Goal: Task Accomplishment & Management: Use online tool/utility

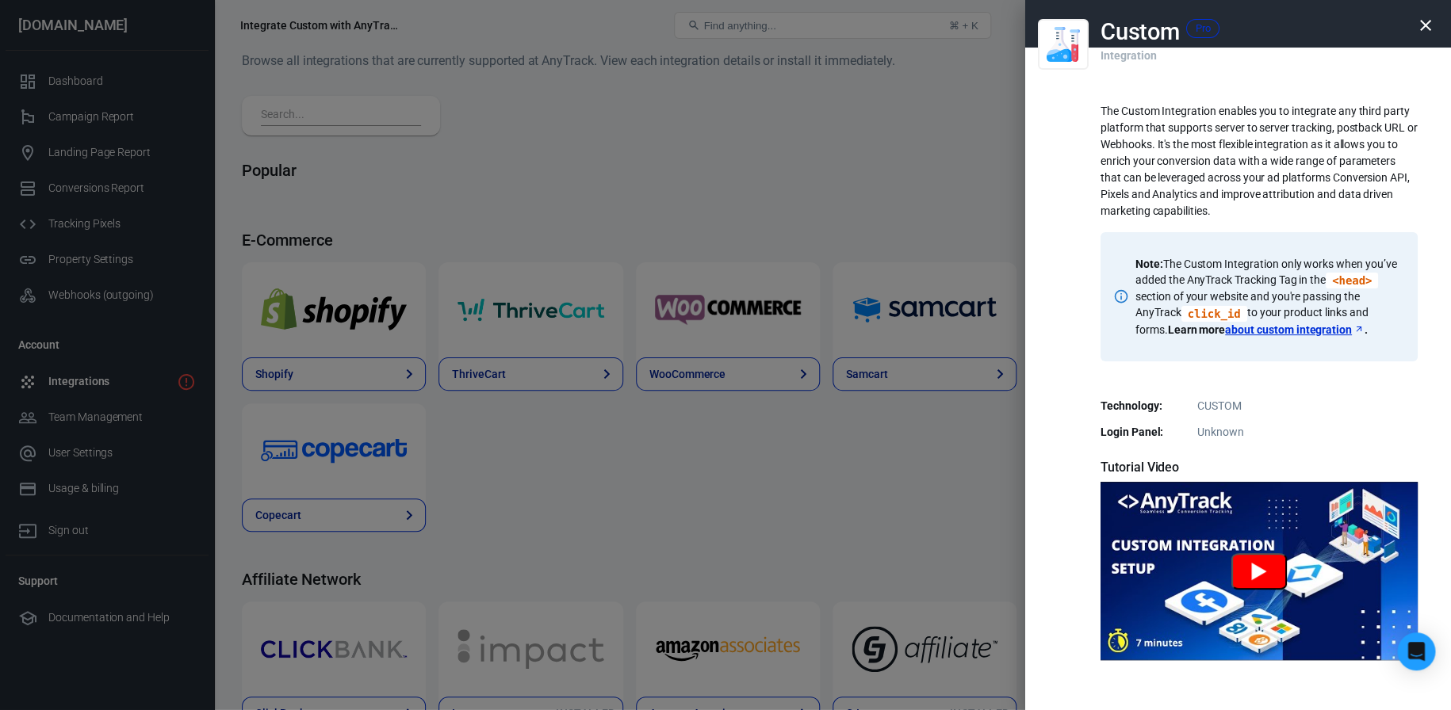
scroll to position [205, 0]
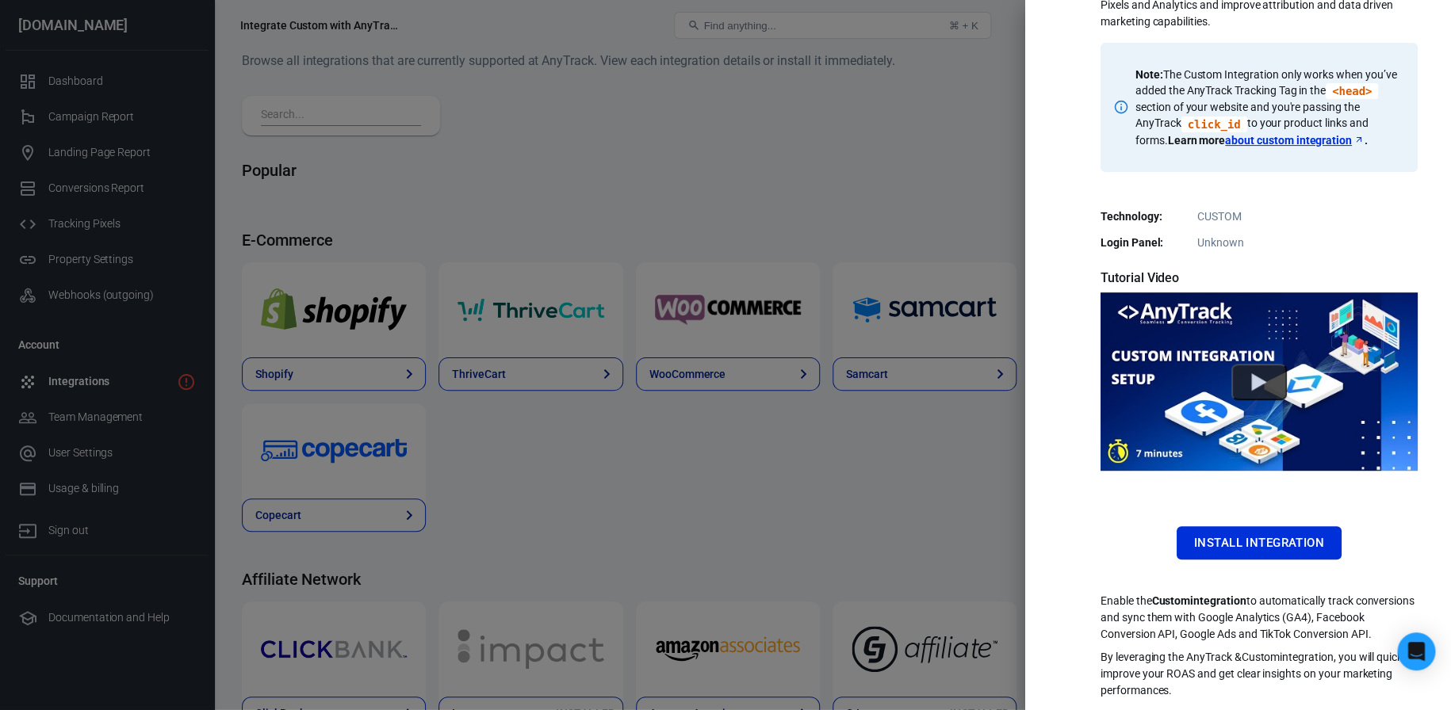
click at [909, 501] on div at bounding box center [725, 355] width 1451 height 710
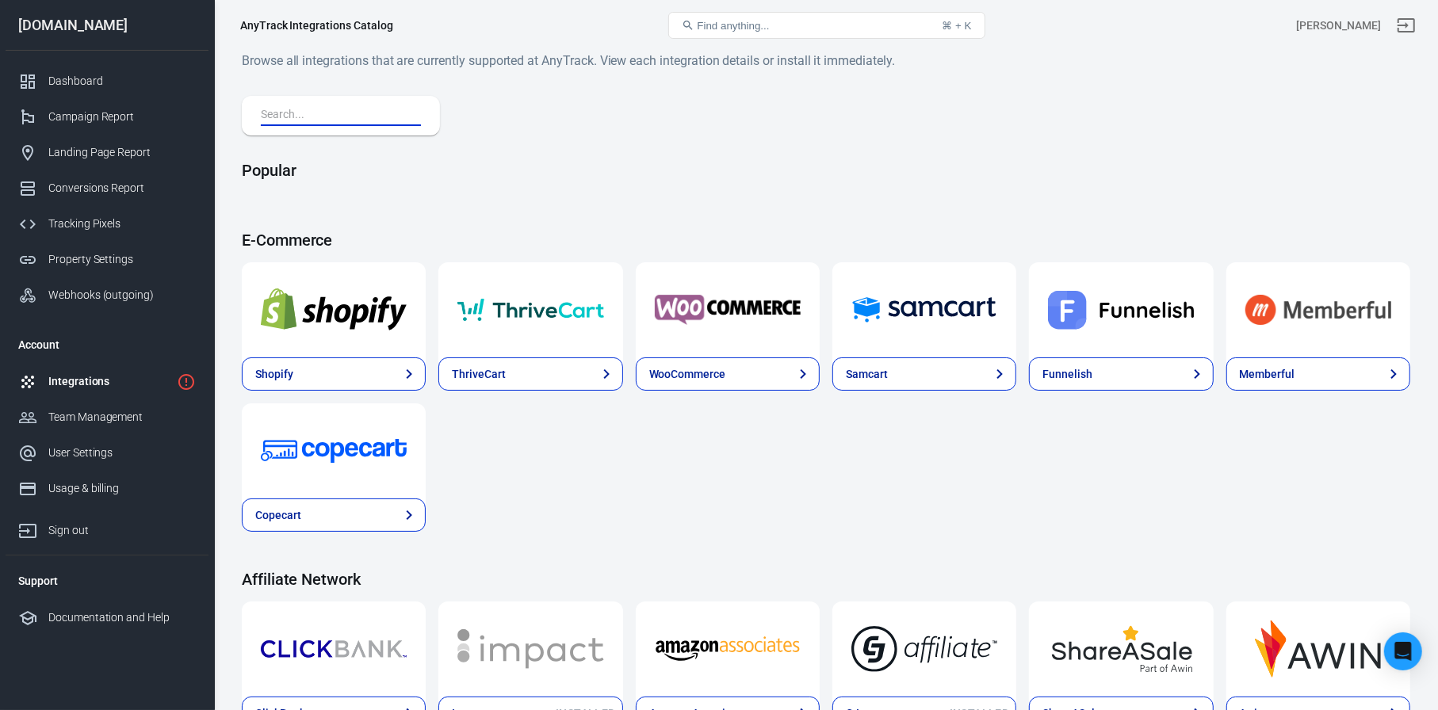
click at [369, 120] on input "text" at bounding box center [338, 115] width 154 height 21
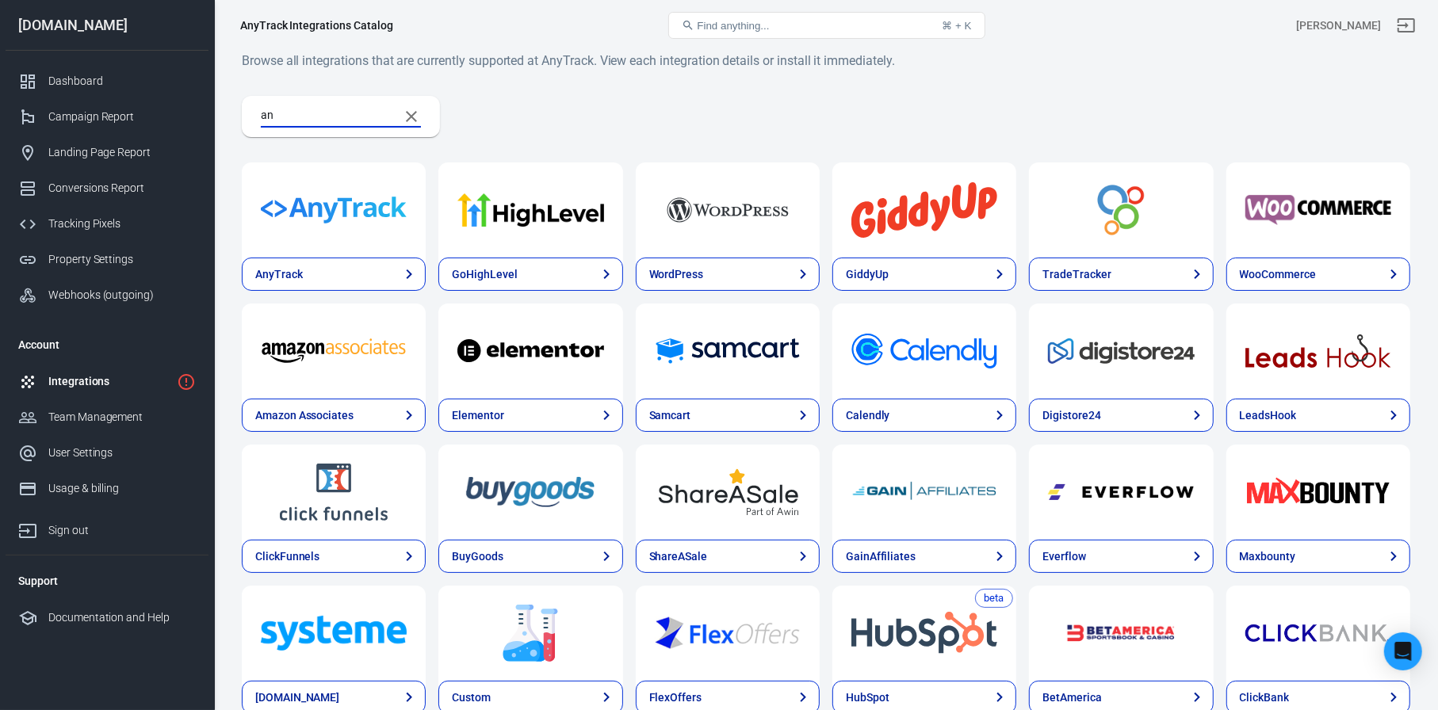
type input "a"
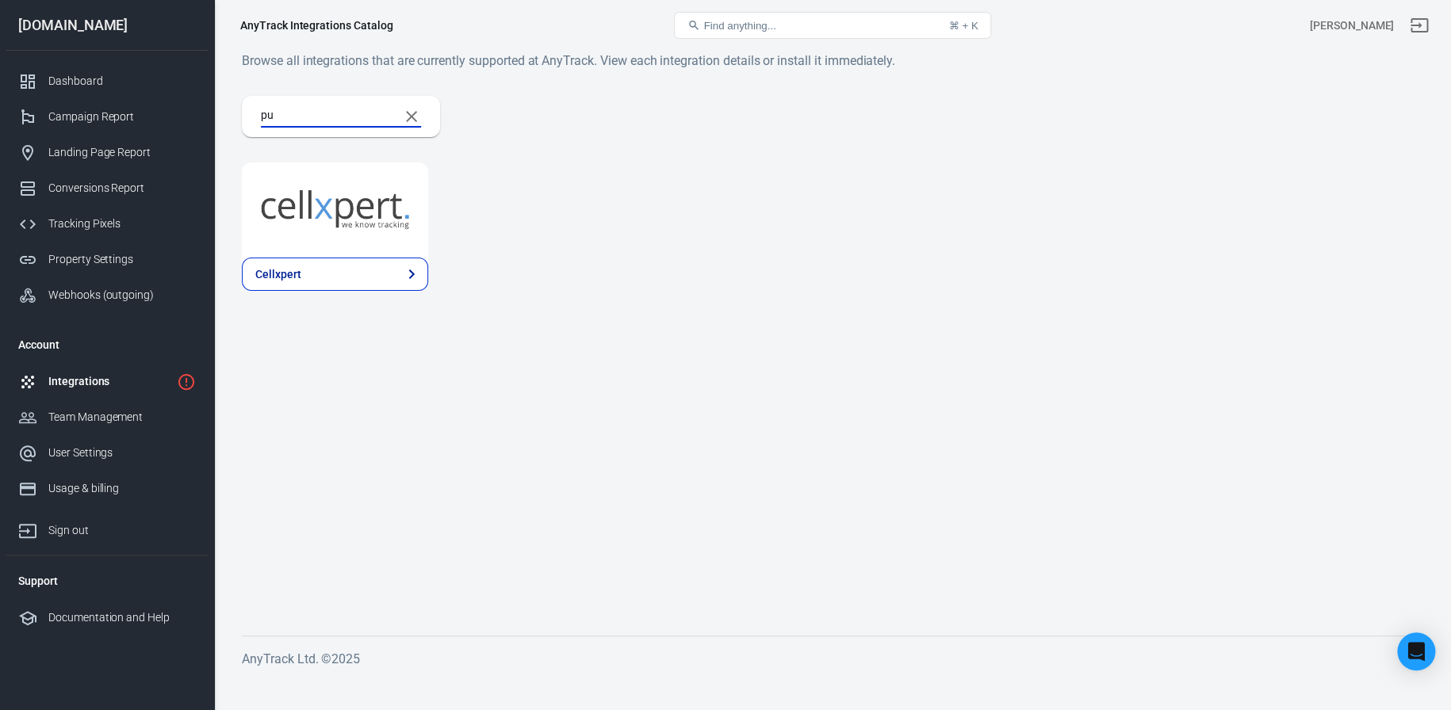
type input "p"
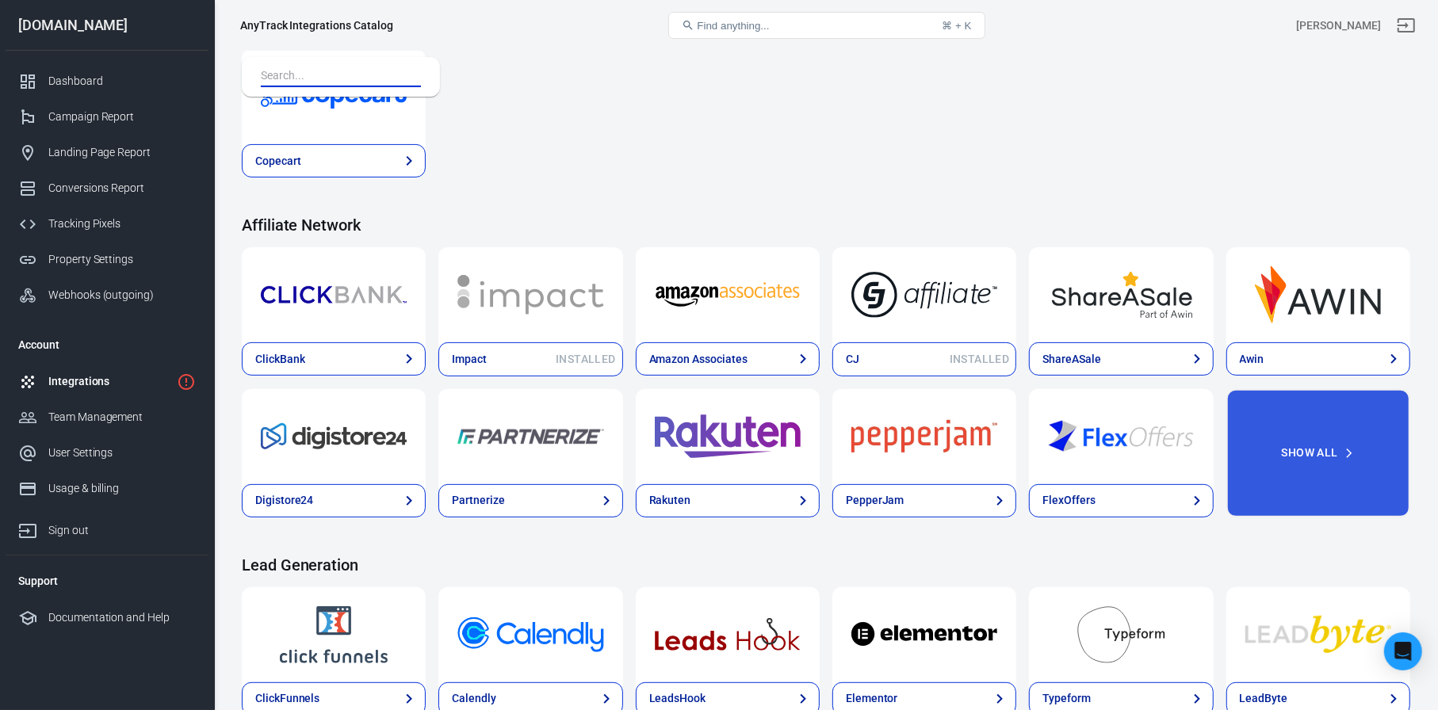
scroll to position [354, 0]
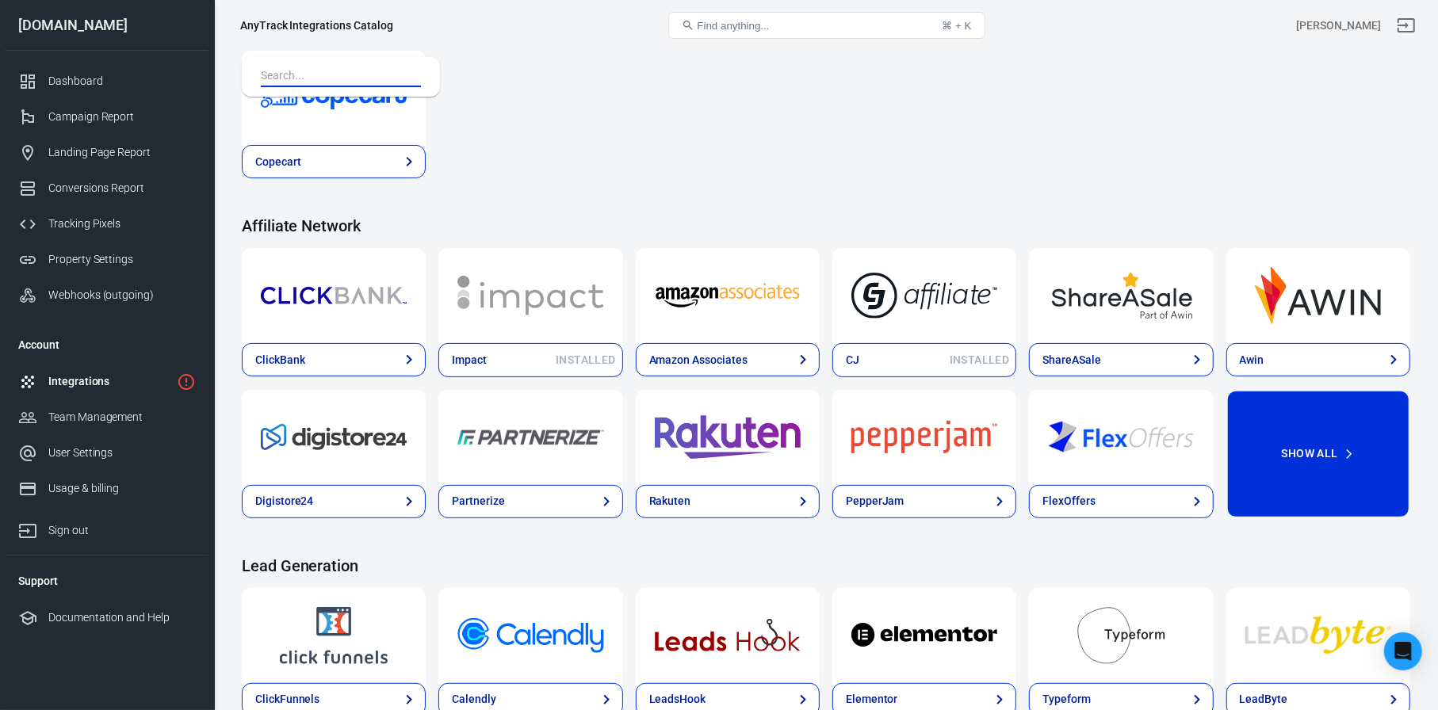
click at [1302, 443] on button "Show All" at bounding box center [1319, 454] width 184 height 128
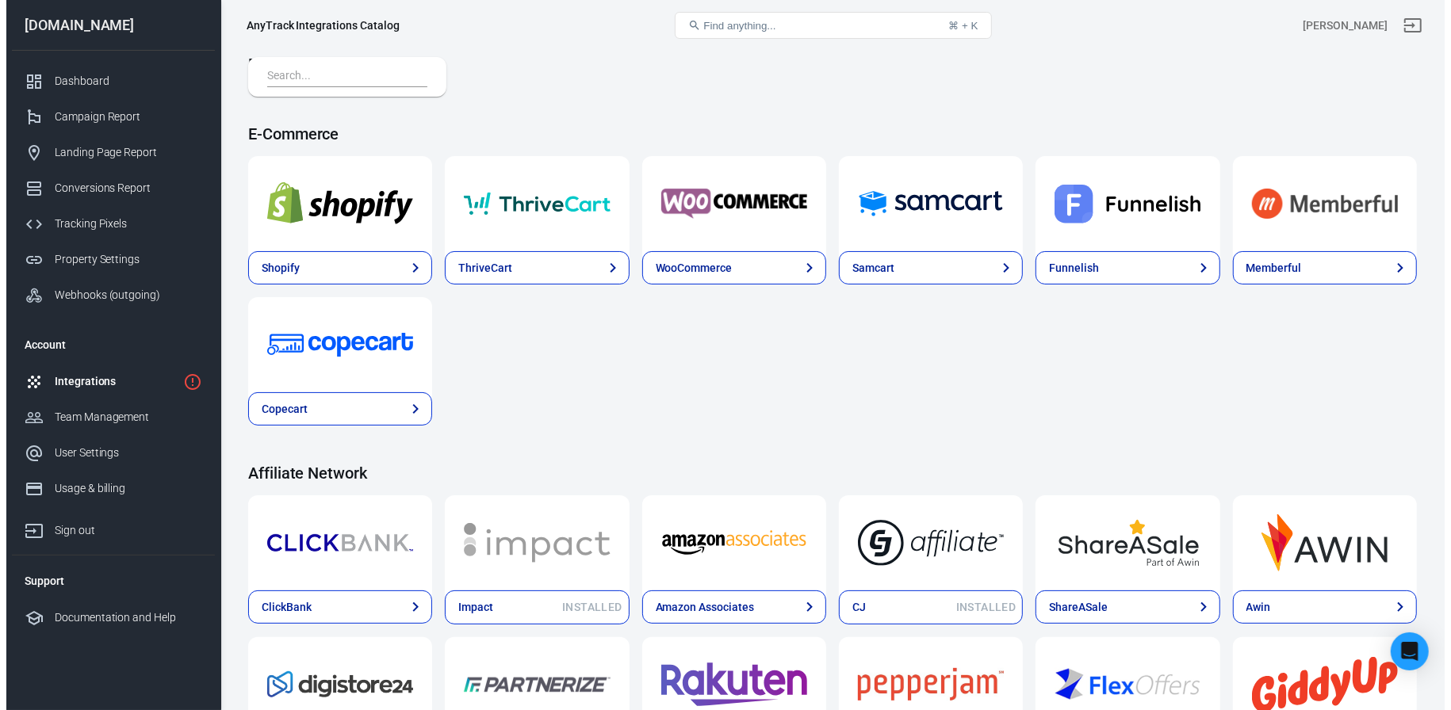
scroll to position [0, 0]
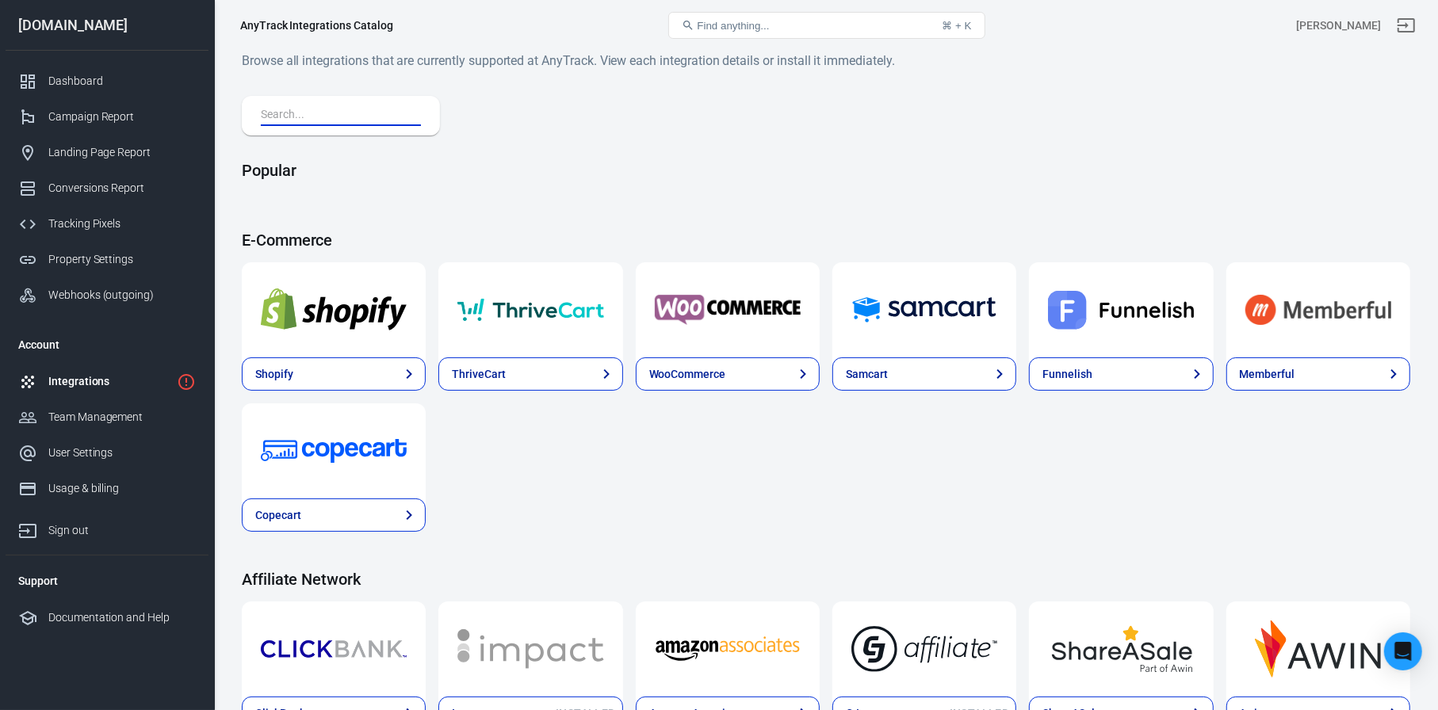
click at [413, 109] on input "text" at bounding box center [338, 115] width 154 height 21
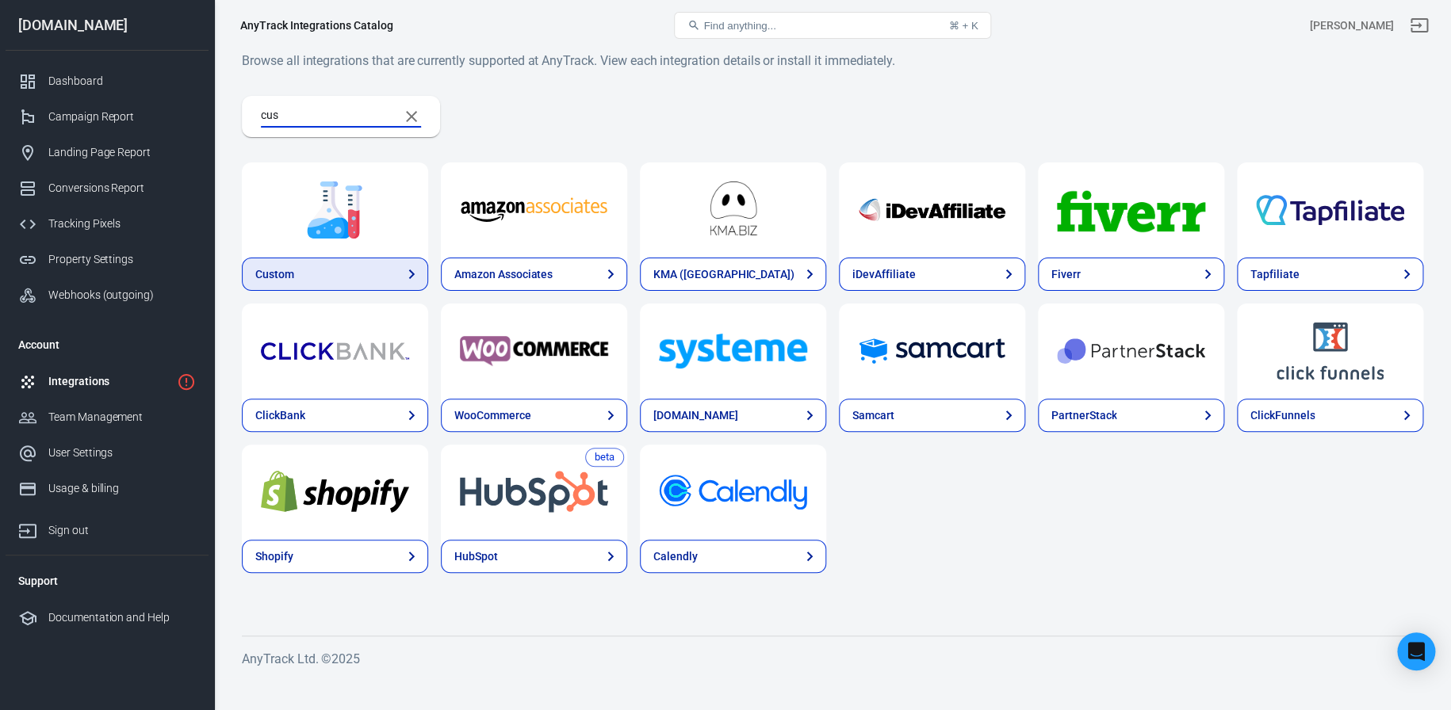
type input "cus"
click at [387, 271] on link "Custom" at bounding box center [335, 274] width 186 height 33
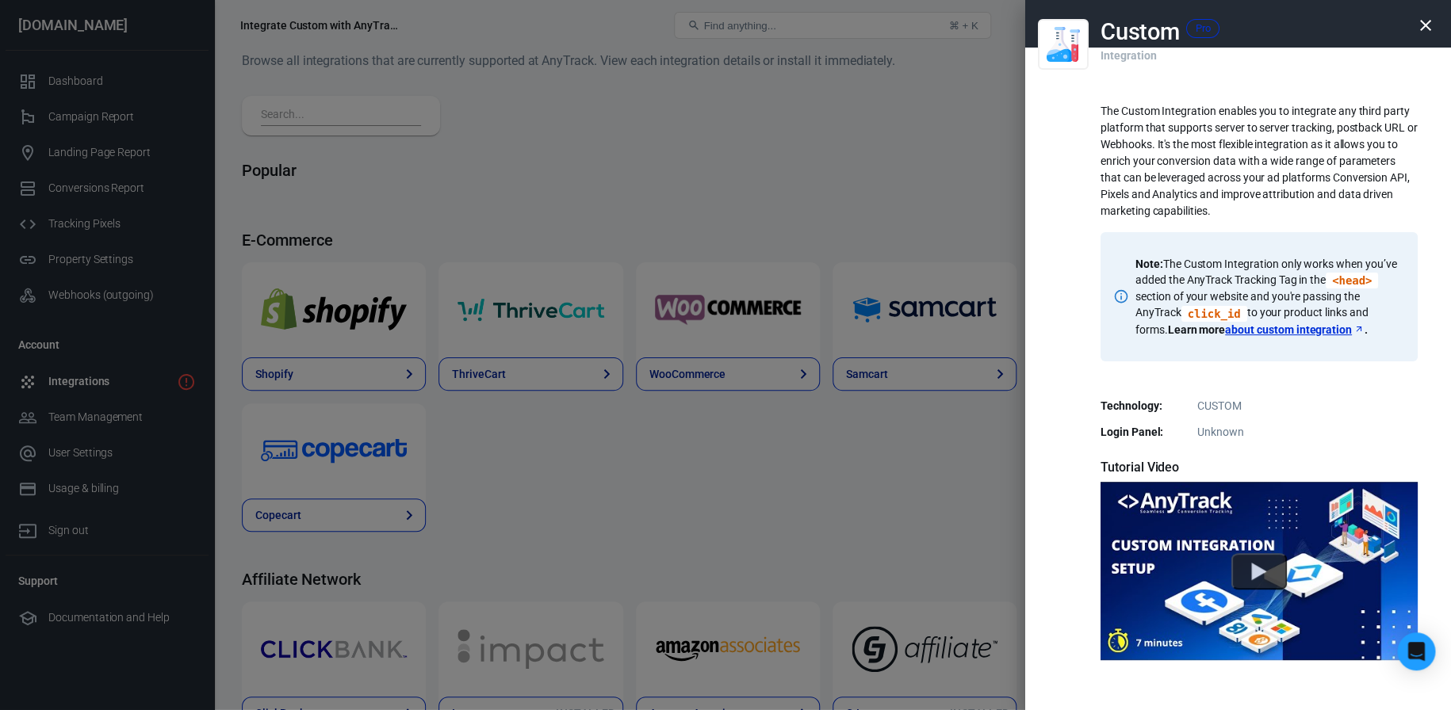
click at [1300, 327] on link "about custom integration" at bounding box center [1295, 330] width 140 height 16
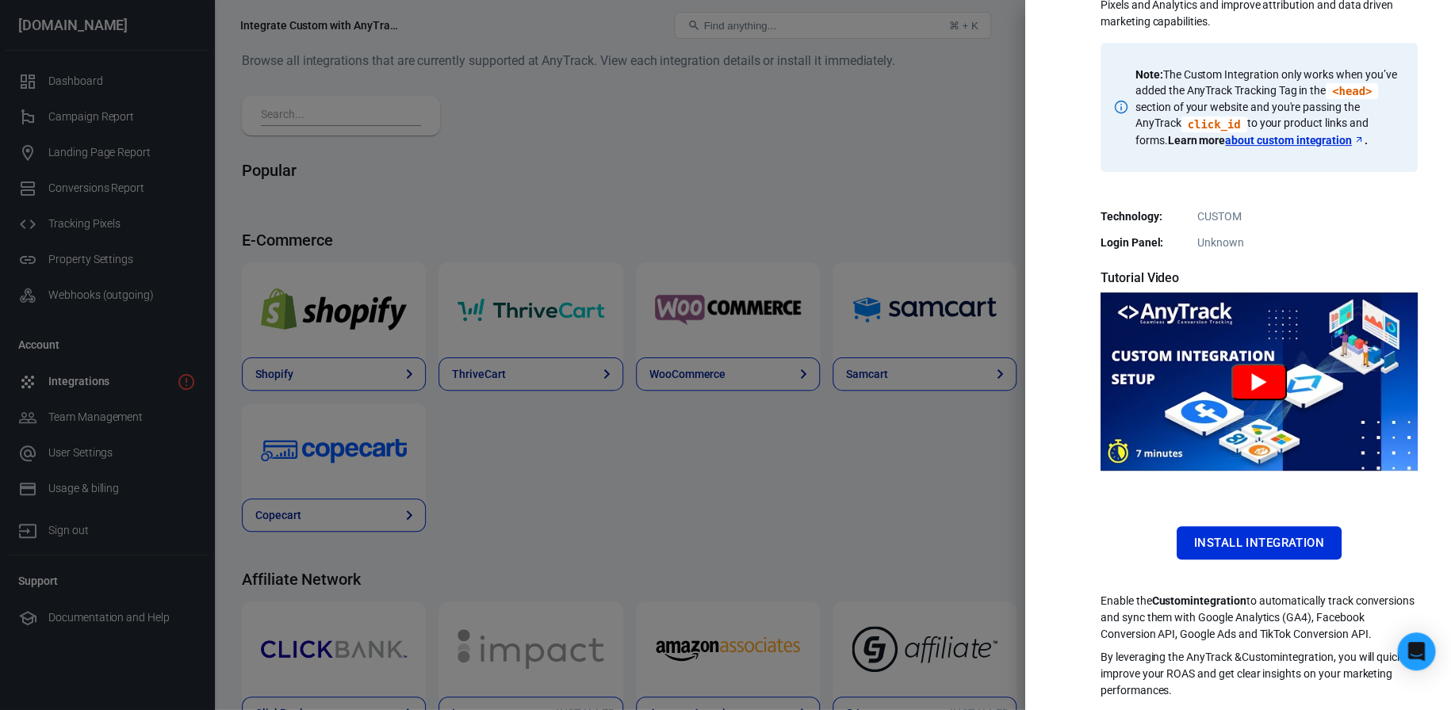
scroll to position [204, 0]
click at [1296, 535] on button "Install Integration" at bounding box center [1259, 542] width 165 height 33
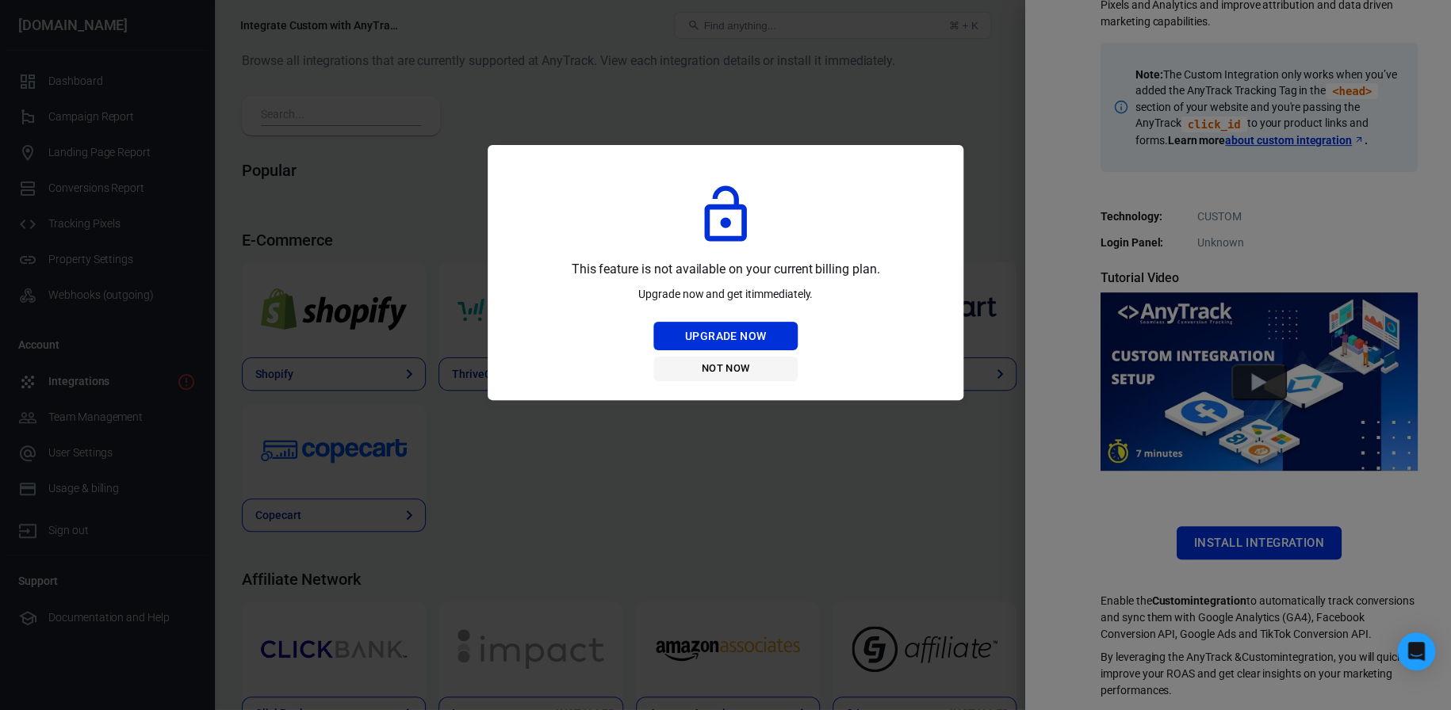
click at [721, 372] on button "Not Now" at bounding box center [725, 369] width 144 height 25
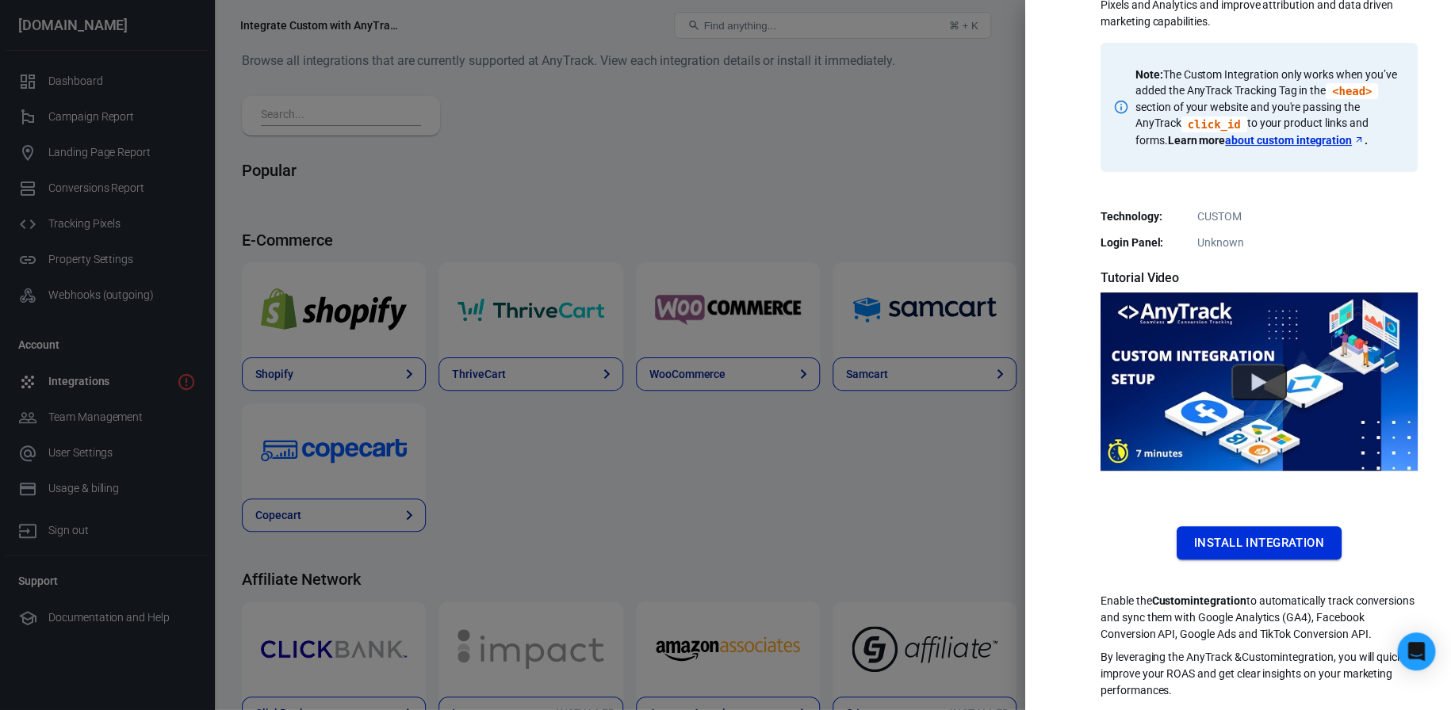
click at [1281, 540] on button "Install Integration" at bounding box center [1259, 542] width 165 height 33
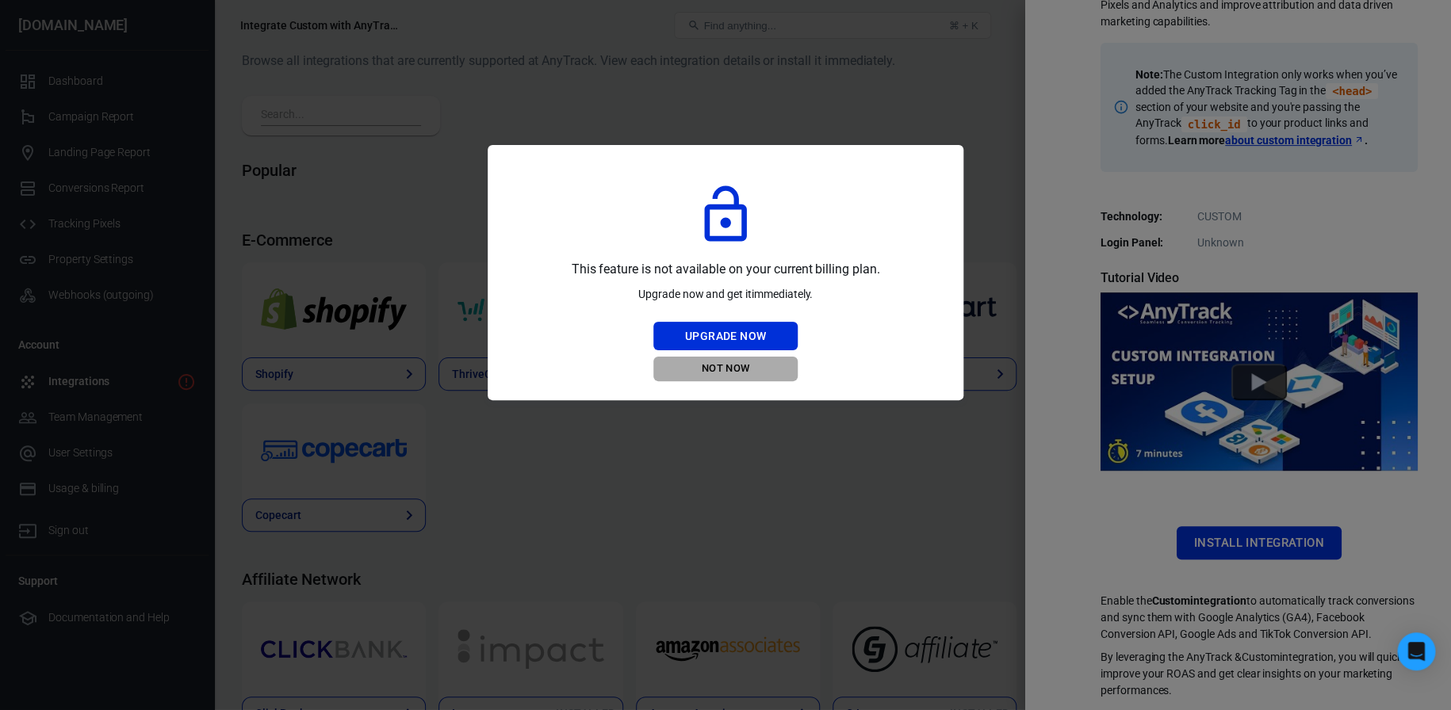
click at [737, 370] on button "Not Now" at bounding box center [725, 369] width 144 height 25
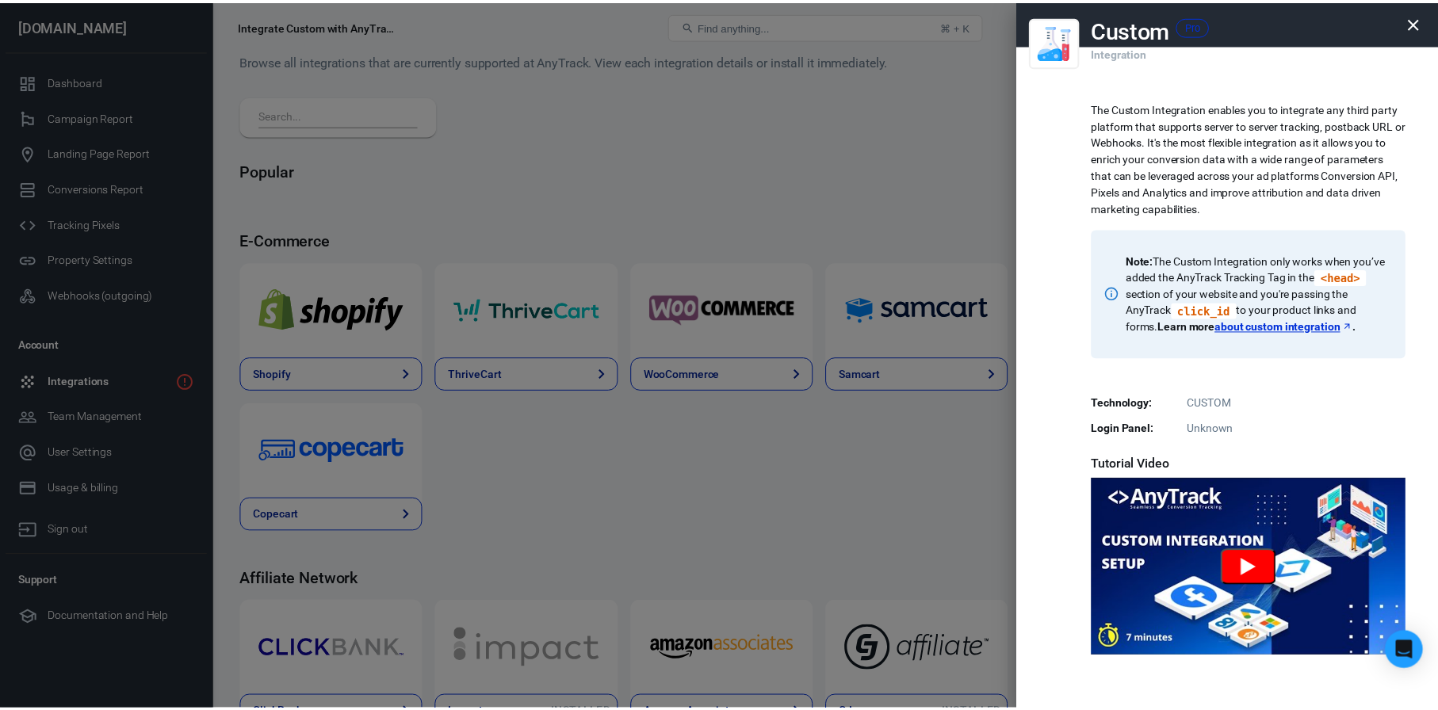
scroll to position [0, 0]
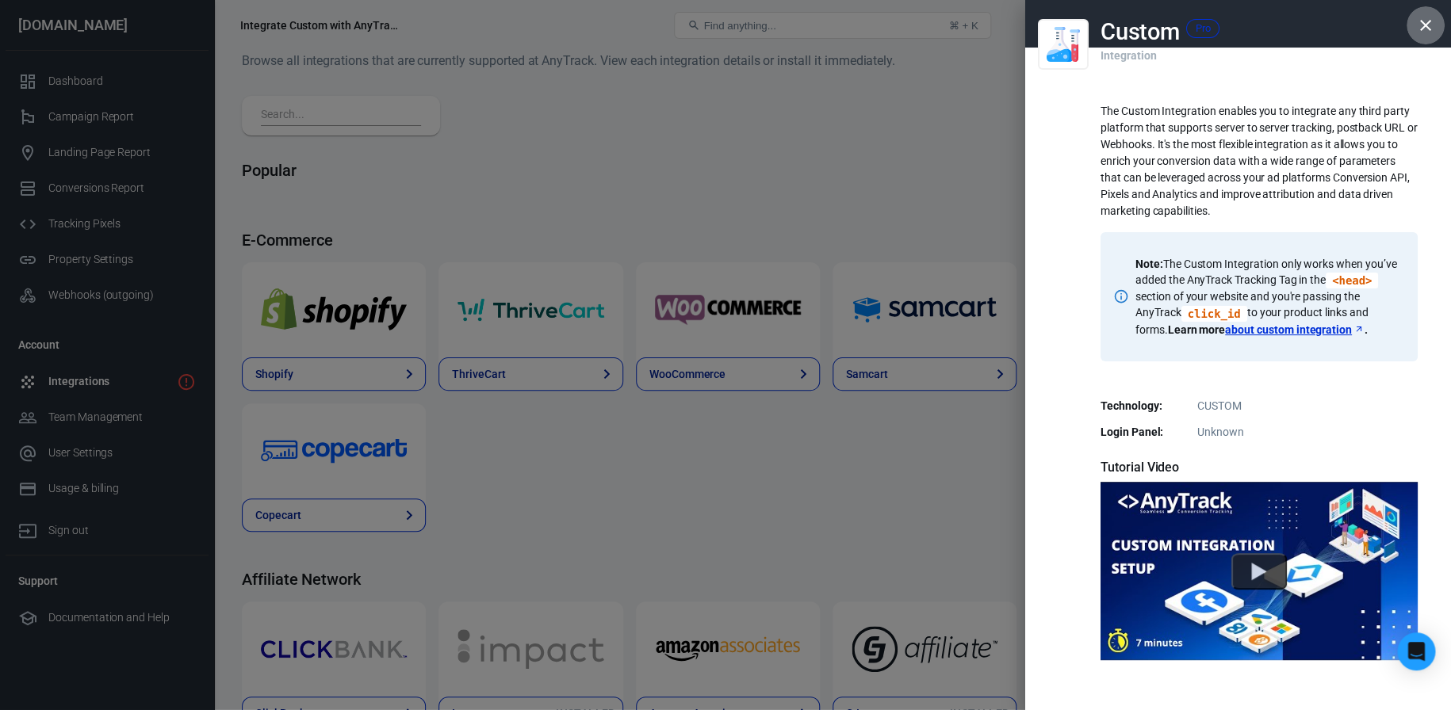
click at [1416, 32] on icon "button" at bounding box center [1425, 25] width 19 height 19
